Goal: Find specific page/section: Find specific page/section

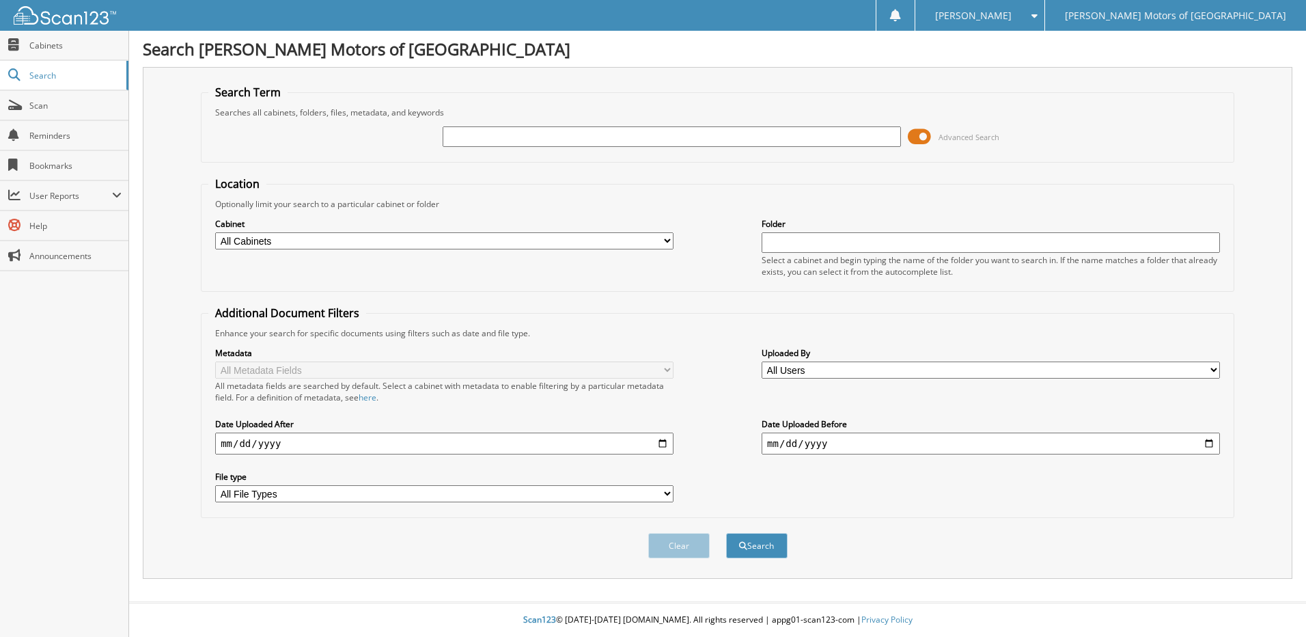
drag, startPoint x: 578, startPoint y: 115, endPoint x: 578, endPoint y: 135, distance: 19.8
click at [578, 122] on fieldset "Search Term Searches all cabinets, folders, files, metadata, and keywords Advan…" at bounding box center [717, 124] width 1033 height 78
click at [578, 136] on input "text" at bounding box center [672, 136] width 458 height 20
paste input "158448"
type input "158448"
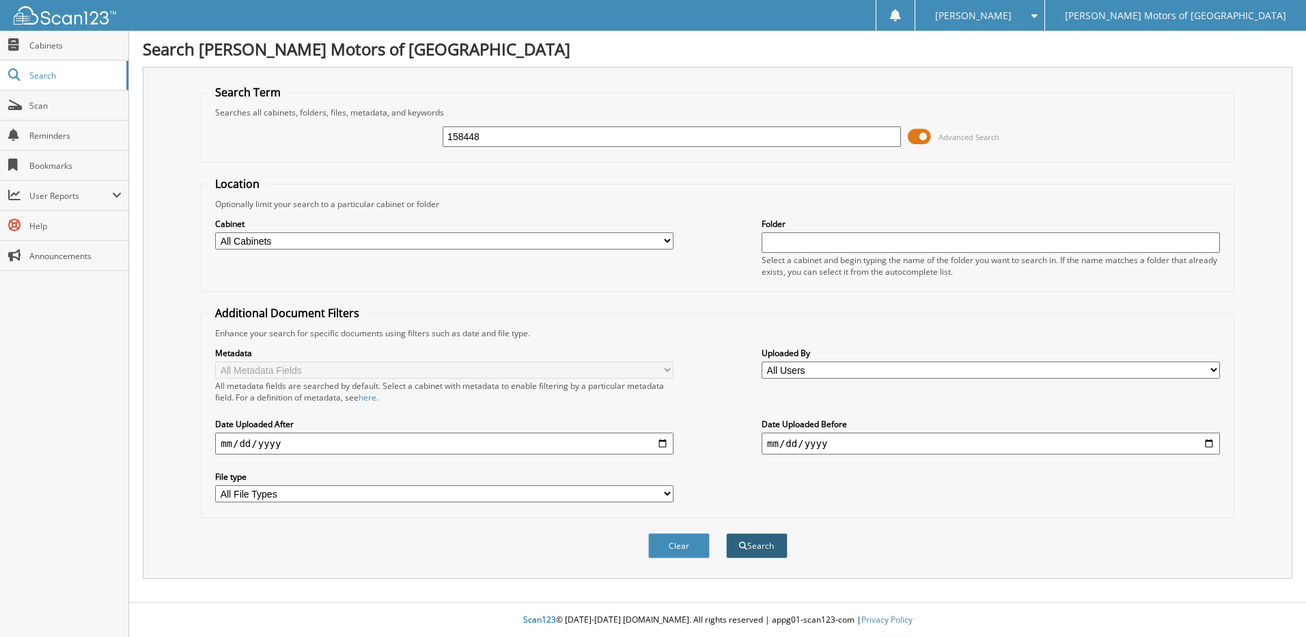
click at [768, 542] on button "Search" at bounding box center [756, 545] width 61 height 25
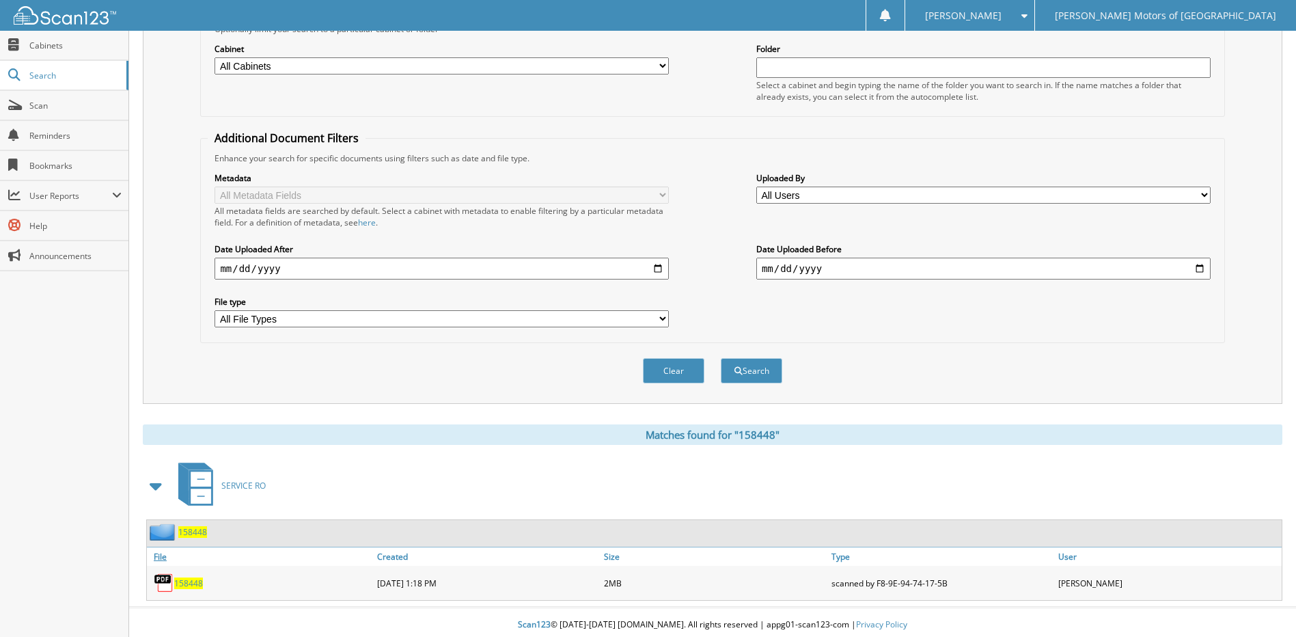
scroll to position [180, 0]
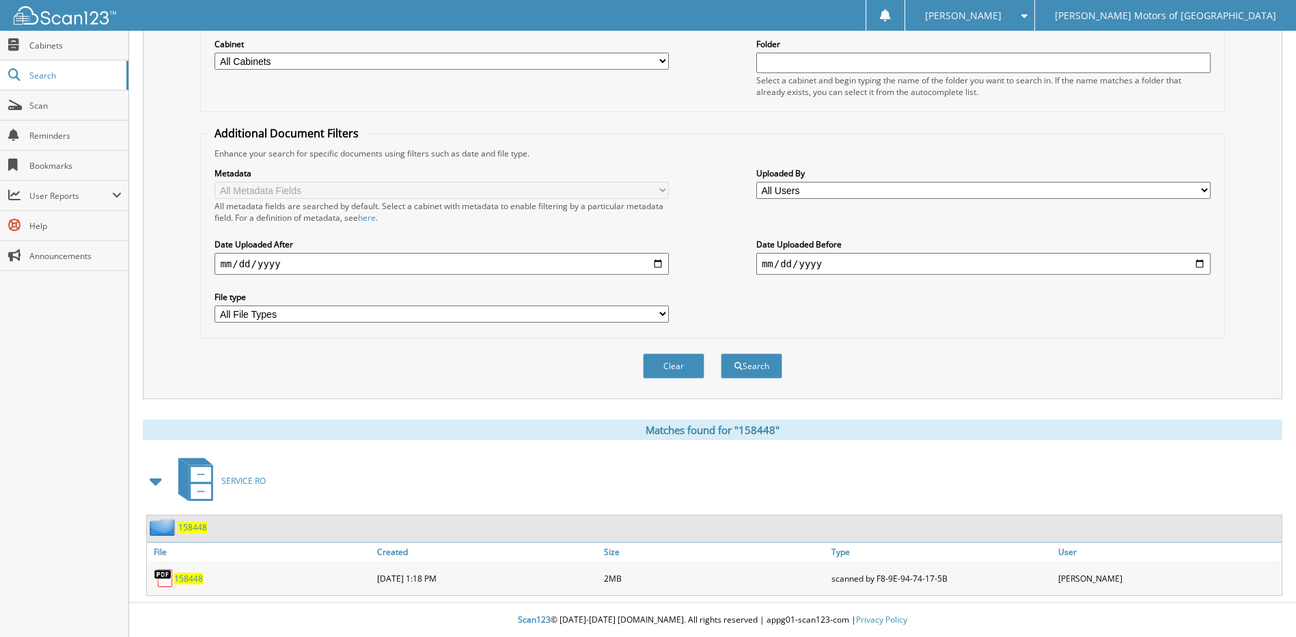
click at [184, 573] on span "158448" at bounding box center [188, 578] width 29 height 12
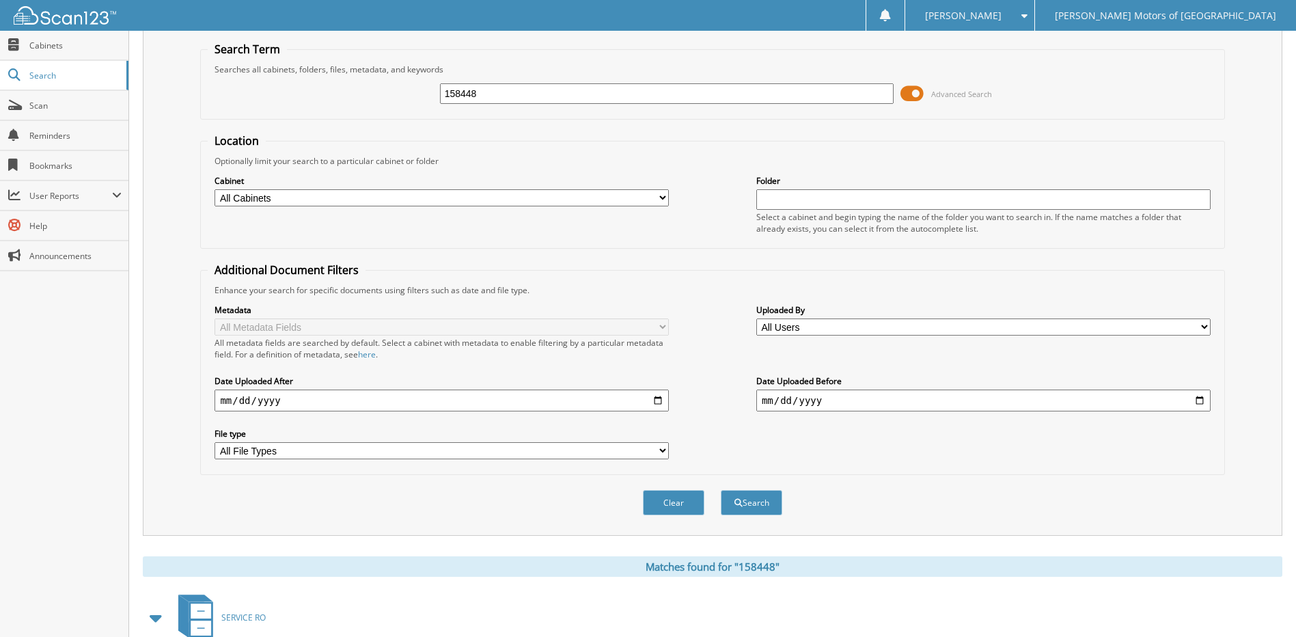
scroll to position [0, 0]
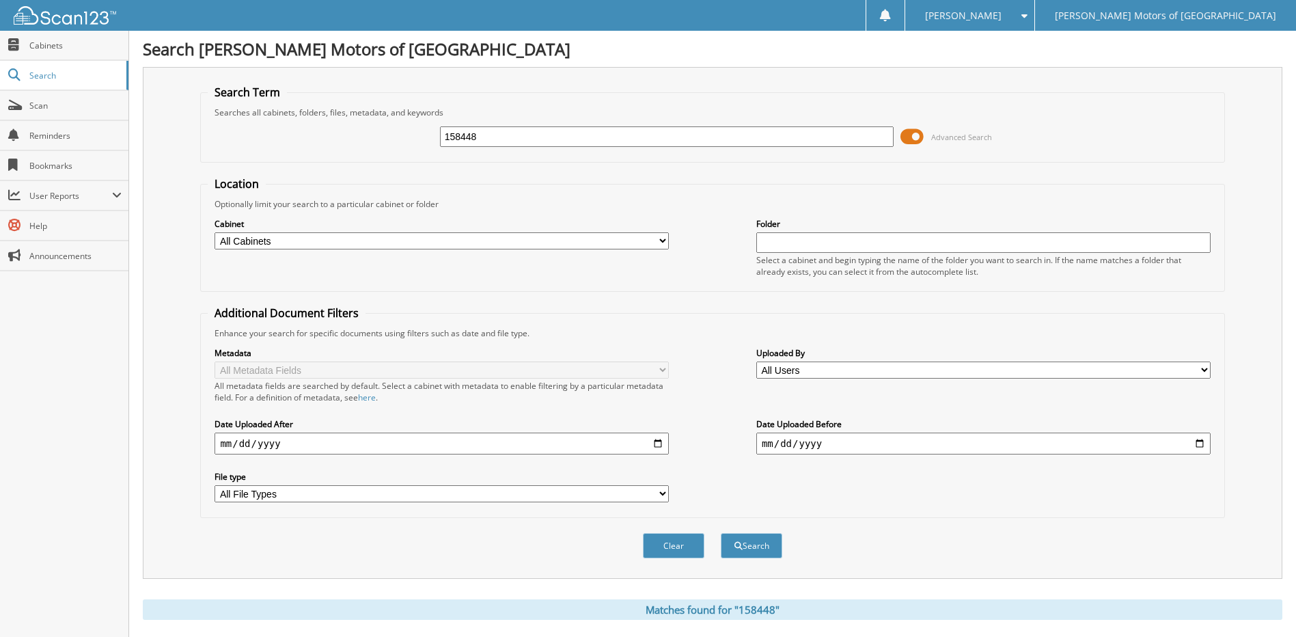
click at [529, 145] on input "158448" at bounding box center [667, 136] width 454 height 20
drag, startPoint x: 472, startPoint y: 140, endPoint x: 328, endPoint y: 143, distance: 144.1
click at [333, 143] on div "158448 Advanced Search" at bounding box center [712, 136] width 1009 height 37
paste input "62254"
type input "162254"
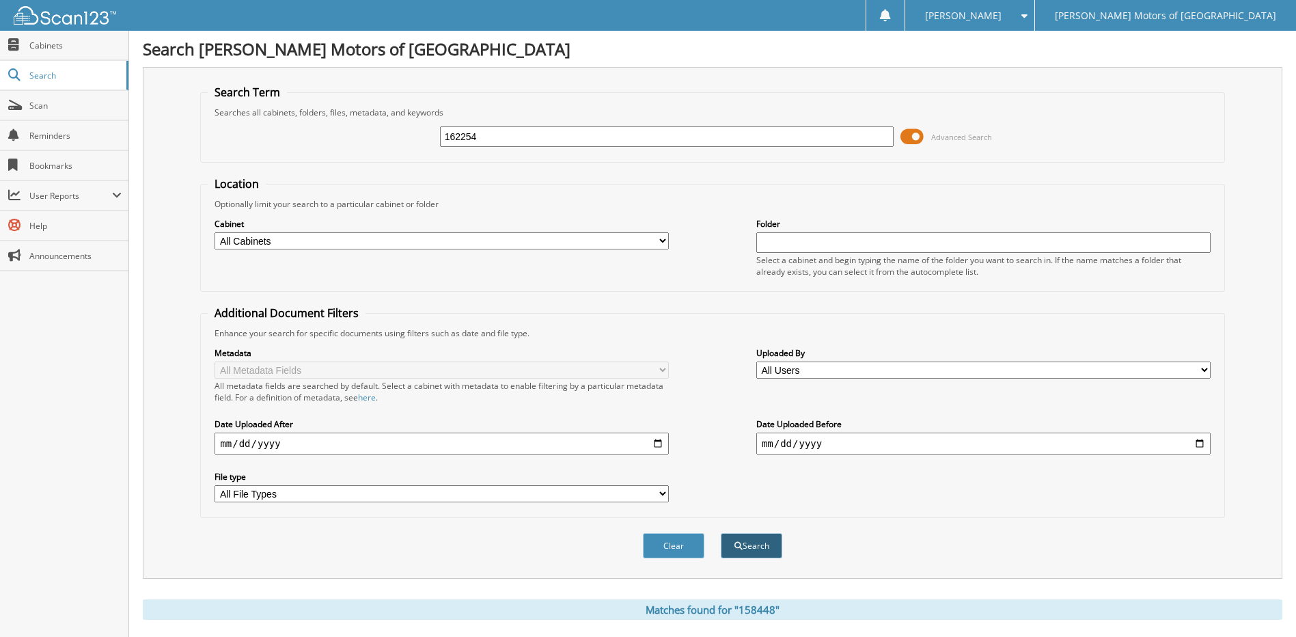
click at [757, 540] on button "Search" at bounding box center [751, 545] width 61 height 25
click at [758, 548] on button "Search" at bounding box center [751, 545] width 61 height 25
drag, startPoint x: 531, startPoint y: 145, endPoint x: 516, endPoint y: 145, distance: 15.0
click at [522, 145] on input "162254" at bounding box center [667, 136] width 454 height 20
drag, startPoint x: 516, startPoint y: 145, endPoint x: 361, endPoint y: 141, distance: 155.1
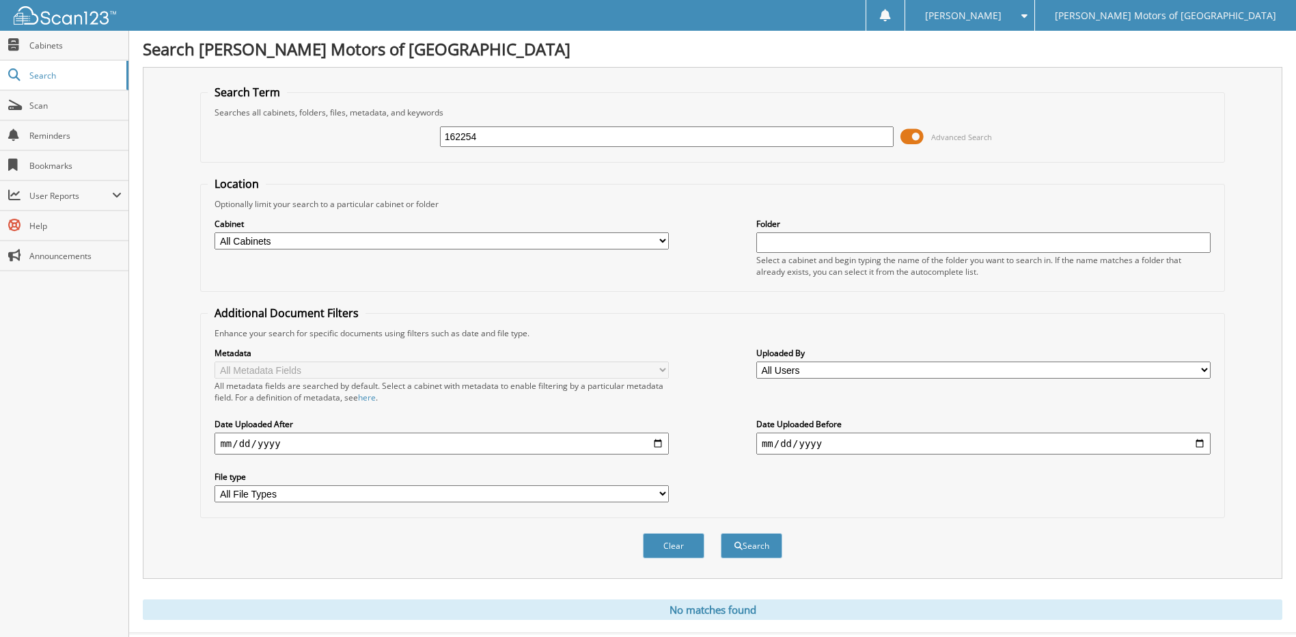
click at [361, 142] on div "162254 Advanced Search" at bounding box center [712, 136] width 1009 height 37
paste input "4480"
type input "164480"
click at [752, 552] on button "Search" at bounding box center [751, 545] width 61 height 25
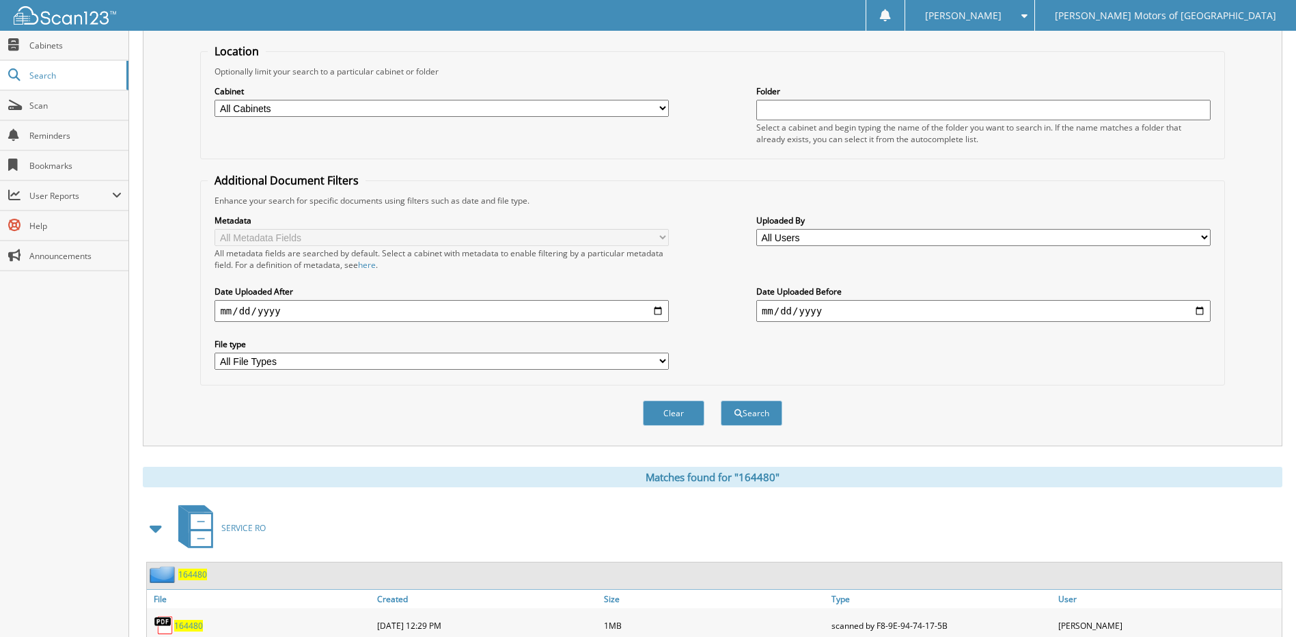
scroll to position [180, 0]
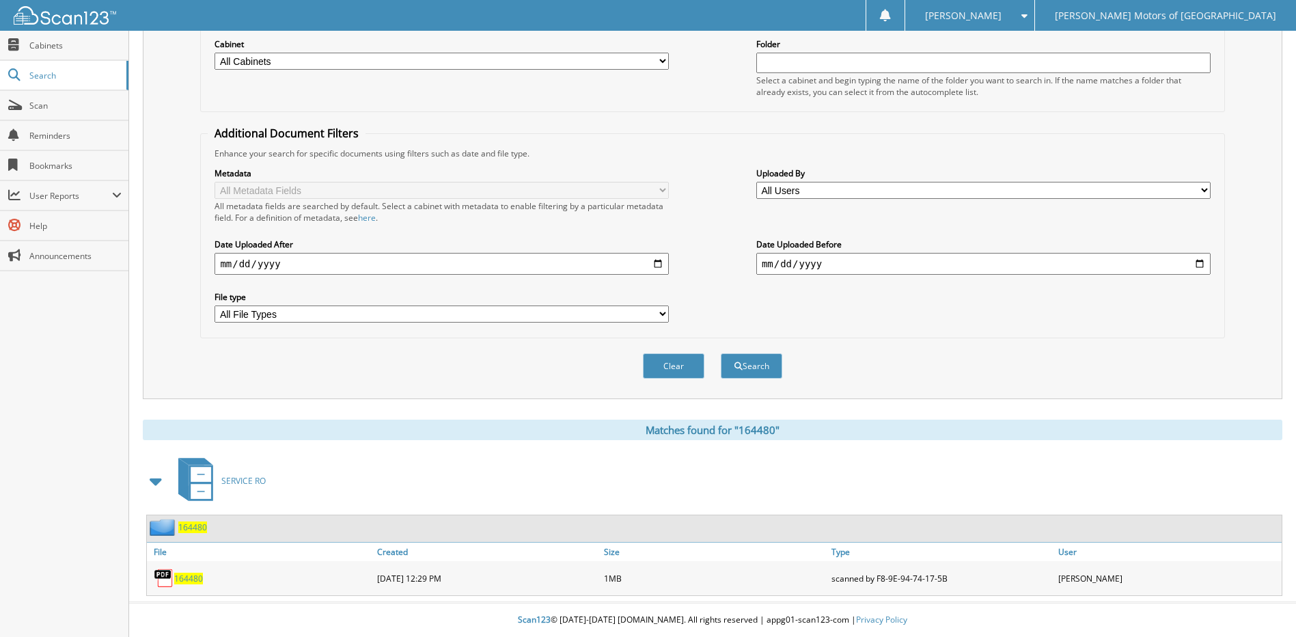
click at [177, 580] on span "164480" at bounding box center [188, 578] width 29 height 12
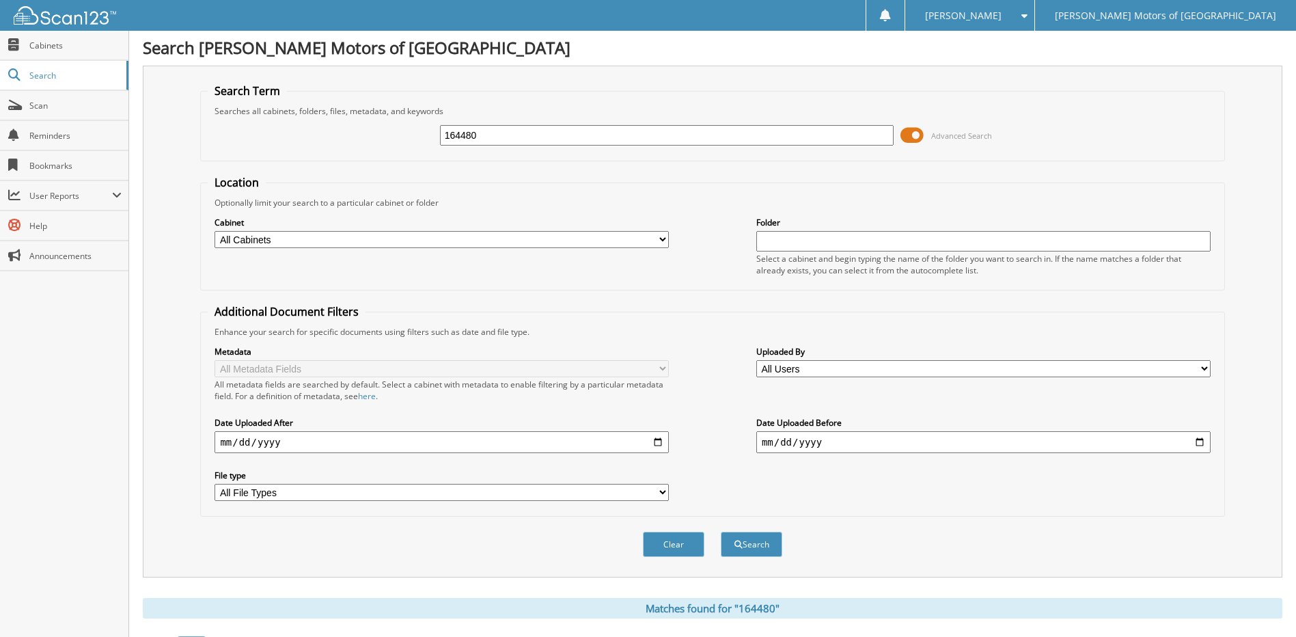
scroll to position [0, 0]
click at [579, 142] on input "164480" at bounding box center [667, 136] width 454 height 20
paste input "2254"
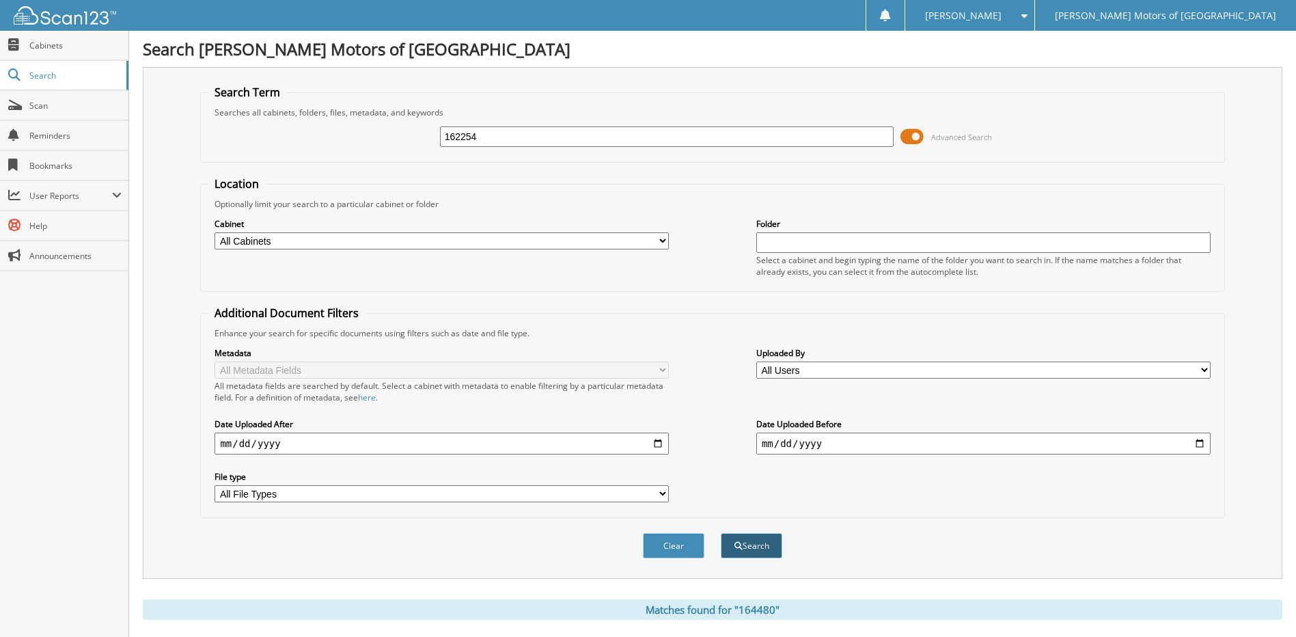
type input "162254"
click at [738, 546] on span "submit" at bounding box center [738, 546] width 8 height 8
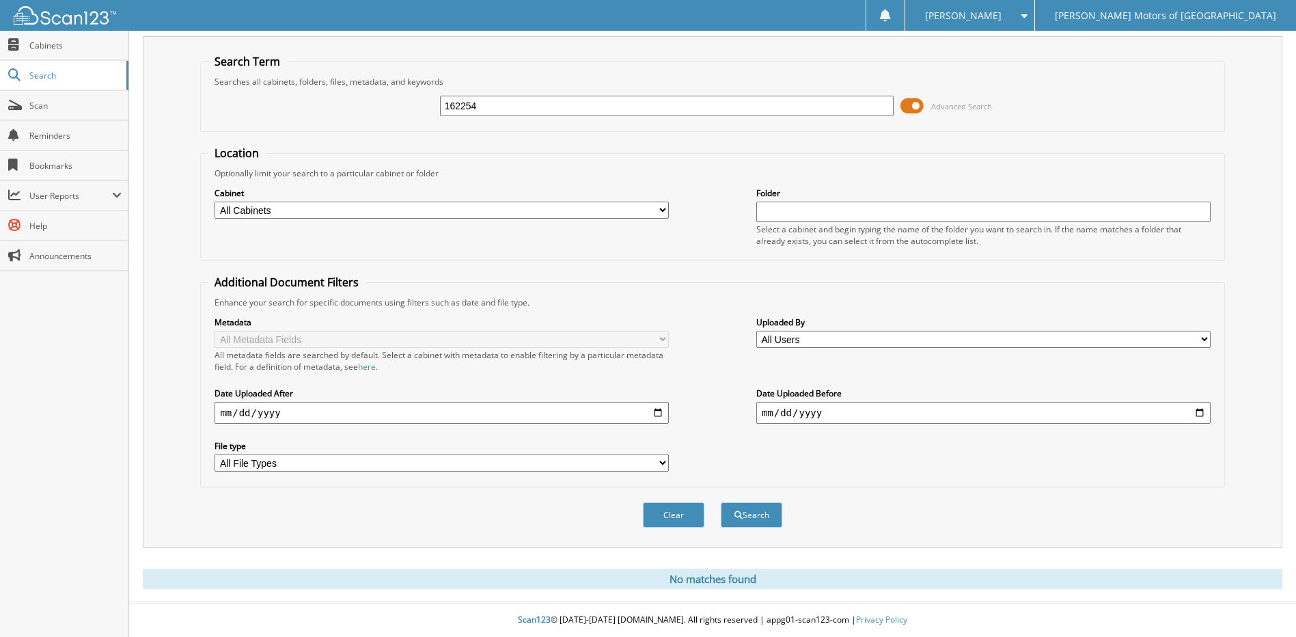
scroll to position [31, 0]
click at [535, 109] on input "162254" at bounding box center [667, 106] width 454 height 20
type input "162254"
click at [721, 502] on button "Search" at bounding box center [751, 514] width 61 height 25
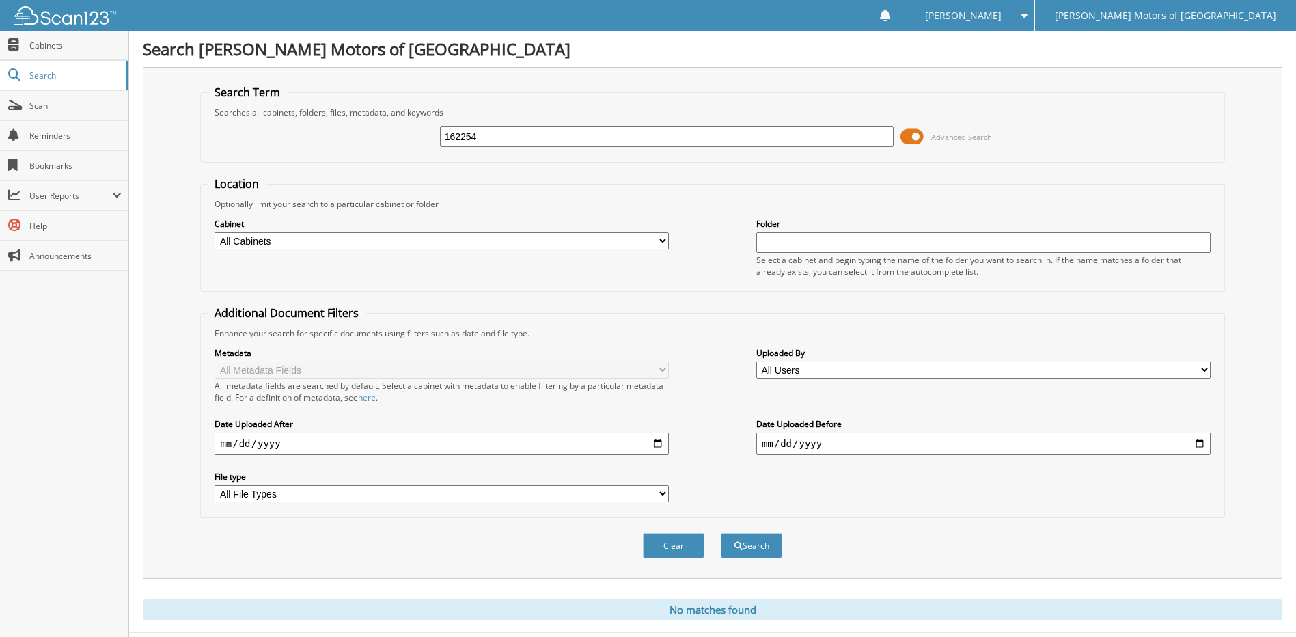
click at [717, 228] on div "Cabinet All Cabinets PARTS SERVICE RO WE [GEOGRAPHIC_DATA] Needs Filing Folder" at bounding box center [712, 247] width 1009 height 74
